Goal: Entertainment & Leisure: Consume media (video, audio)

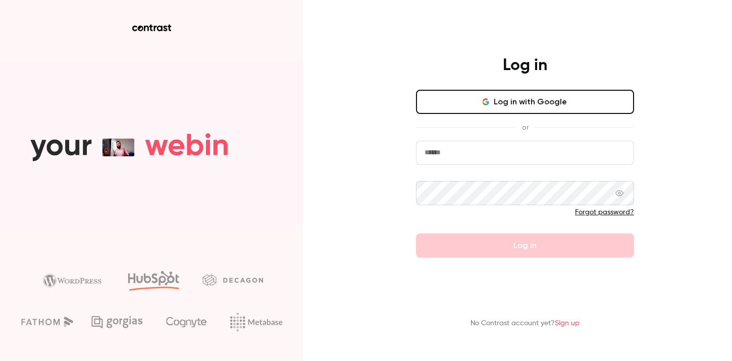
type input "**********"
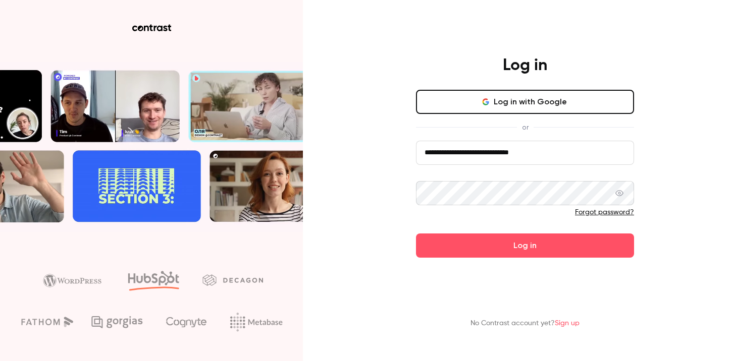
click at [527, 102] on button "Log in with Google" at bounding box center [525, 102] width 218 height 24
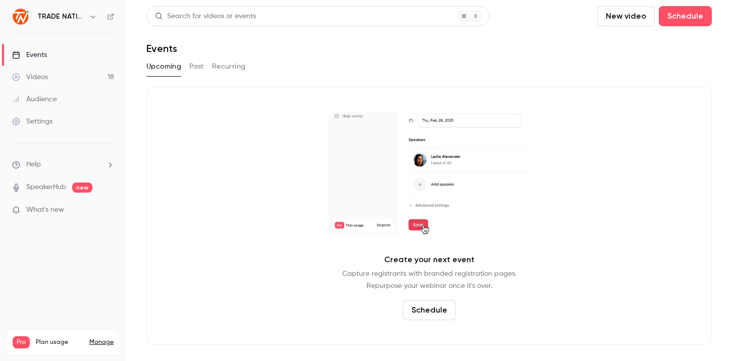
click at [94, 55] on link "Events" at bounding box center [63, 55] width 126 height 22
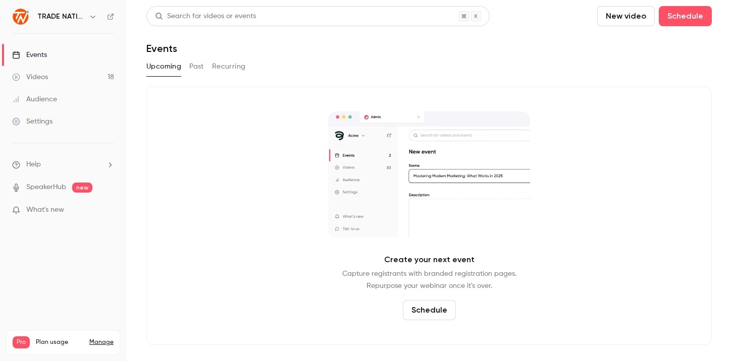
click at [192, 67] on button "Past" at bounding box center [196, 67] width 15 height 16
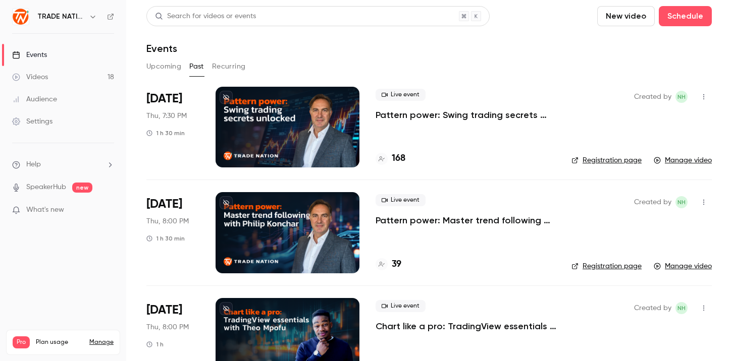
click at [461, 111] on p "Pattern power: Swing trading secrets unlocked" at bounding box center [466, 115] width 180 height 12
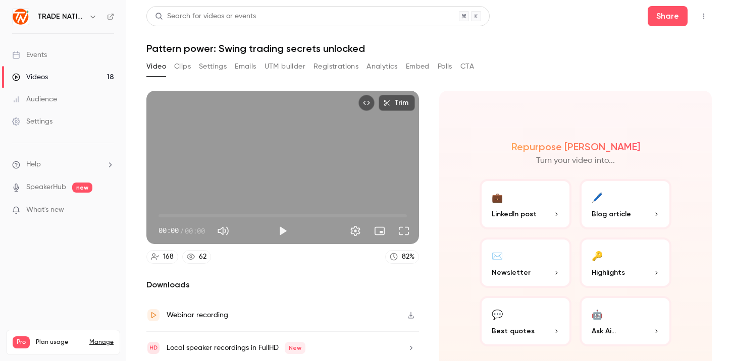
click at [381, 64] on button "Analytics" at bounding box center [382, 67] width 31 height 16
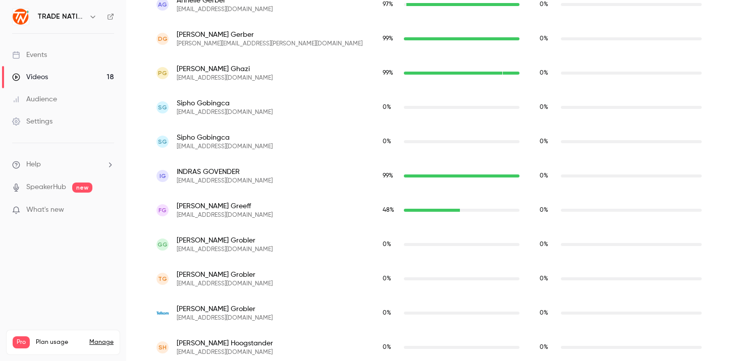
scroll to position [2064, 0]
